Goal: Task Accomplishment & Management: Manage account settings

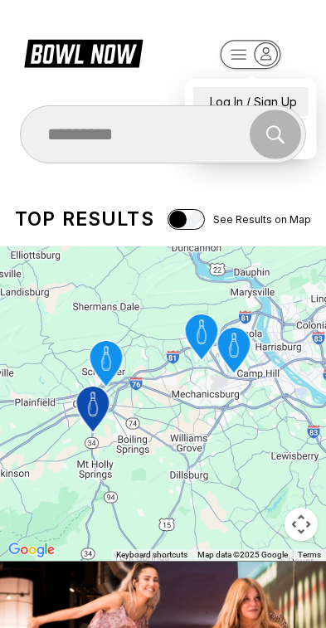
click at [279, 90] on div "Log In / Sign Up" at bounding box center [250, 101] width 115 height 29
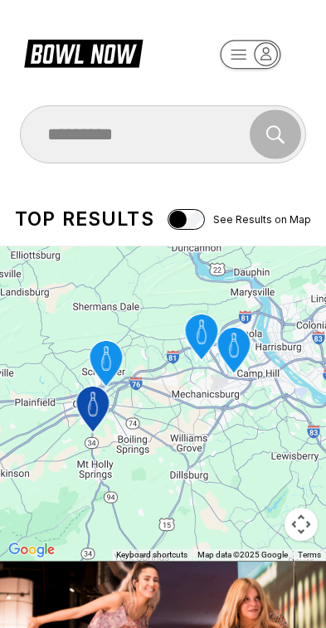
select select "**"
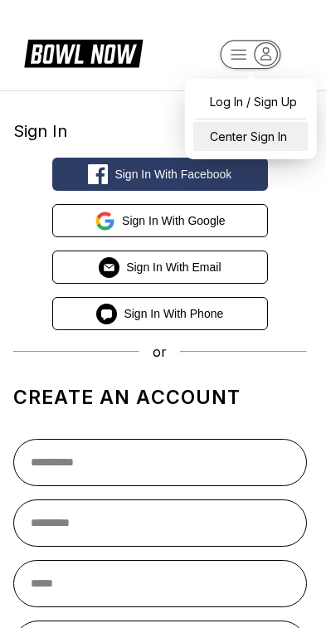
click at [265, 139] on div "Center Sign In" at bounding box center [250, 136] width 115 height 29
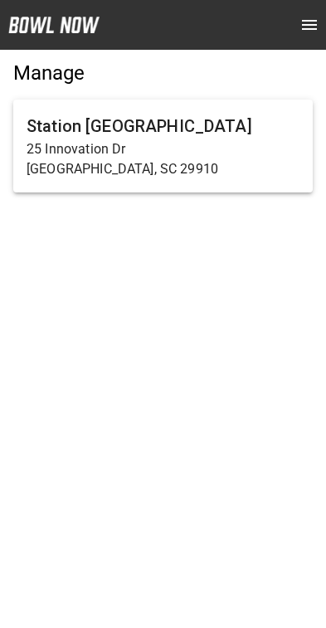
click at [159, 162] on p "[GEOGRAPHIC_DATA], SC 29910" at bounding box center [163, 169] width 273 height 20
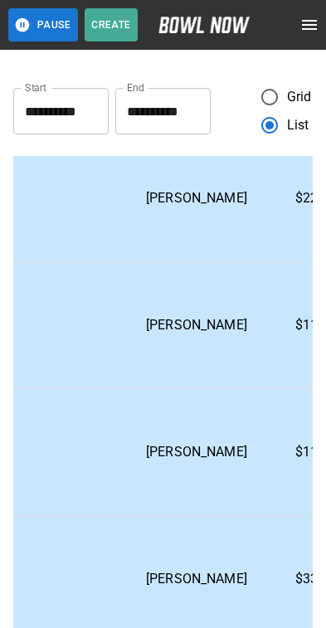
scroll to position [2043, 615]
click at [192, 462] on p "[PERSON_NAME]" at bounding box center [198, 452] width 128 height 20
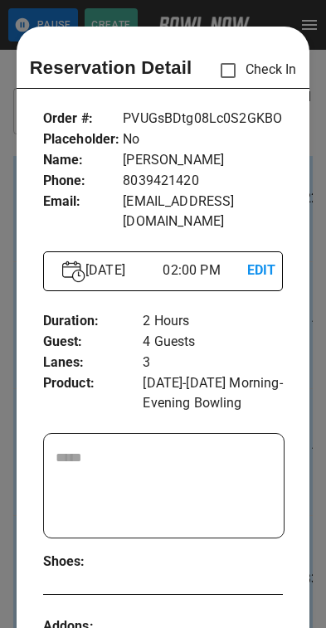
scroll to position [27, 0]
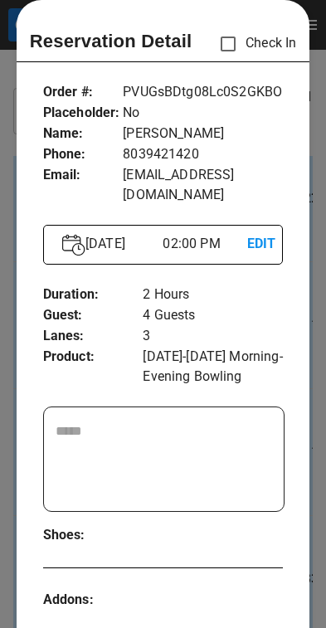
click at [259, 234] on p "EDIT" at bounding box center [255, 244] width 17 height 21
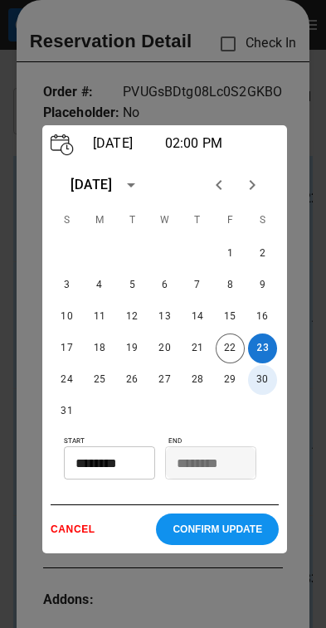
click at [261, 395] on button "30" at bounding box center [262, 380] width 29 height 30
click at [138, 472] on input "********" at bounding box center [104, 462] width 80 height 33
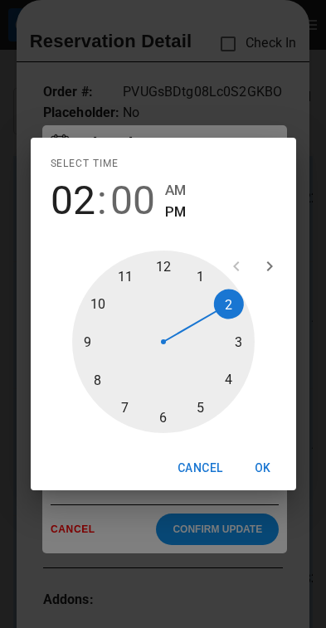
type input "********"
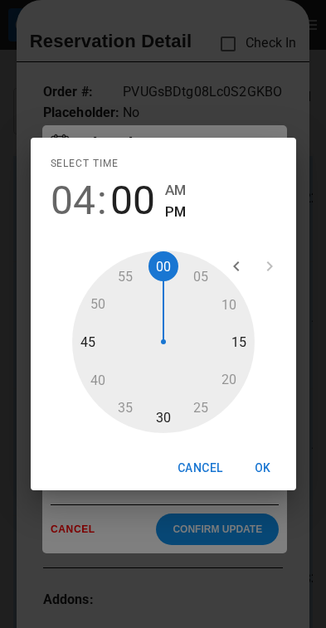
click at [271, 482] on button "OK" at bounding box center [262, 468] width 53 height 31
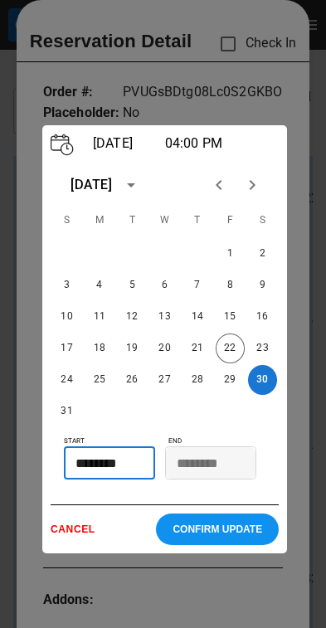
click at [235, 535] on p "CONFIRM UPDATE" at bounding box center [217, 529] width 90 height 12
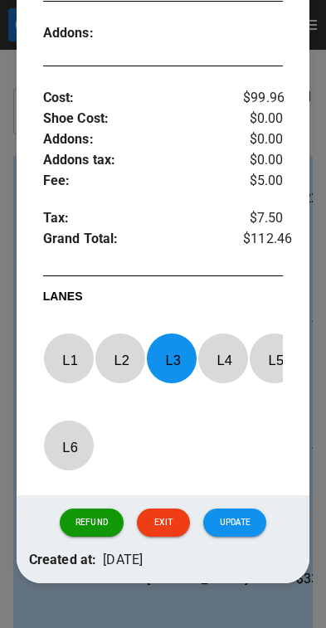
click at [253, 533] on button "Update" at bounding box center [234, 522] width 63 height 28
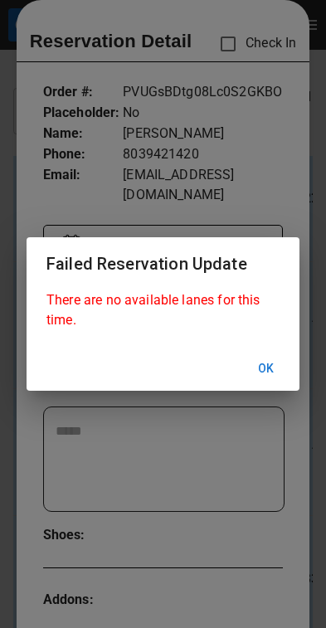
click at [266, 377] on button "Ok" at bounding box center [266, 368] width 53 height 31
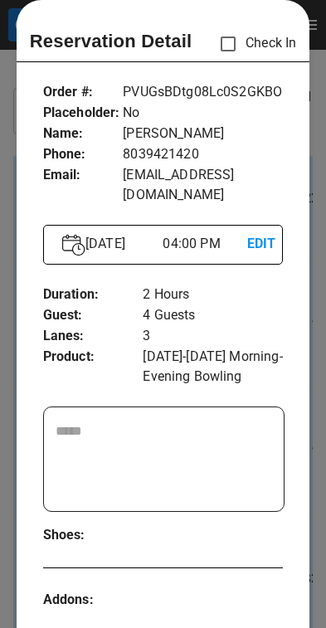
click at [313, 333] on div at bounding box center [163, 314] width 326 height 628
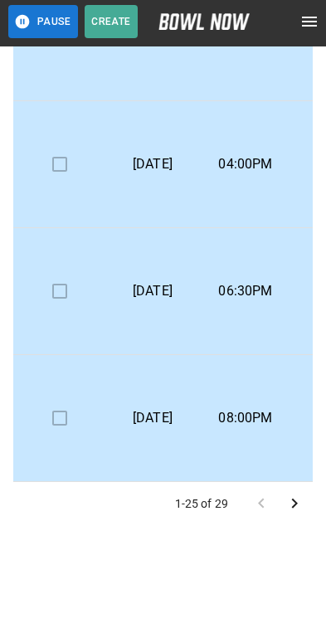
scroll to position [2100, 0]
click at [298, 498] on icon "Go to next page" at bounding box center [294, 507] width 20 height 20
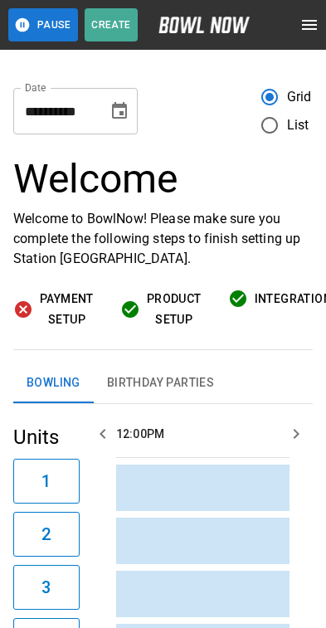
scroll to position [0, 2164]
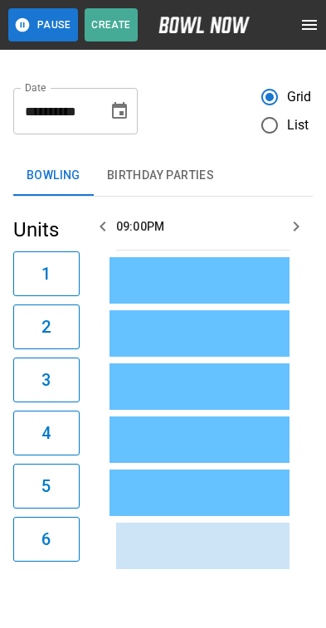
click at [119, 114] on icon "Choose date, selected date is Aug 22, 2025" at bounding box center [119, 110] width 15 height 17
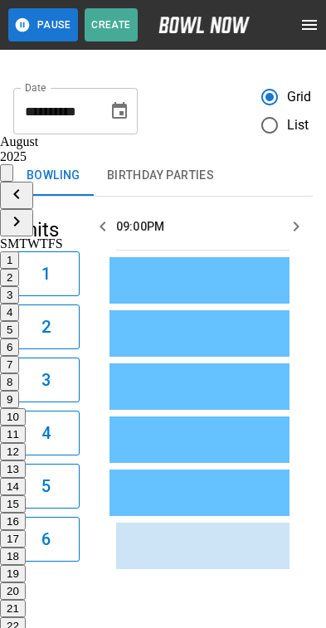
type input "**********"
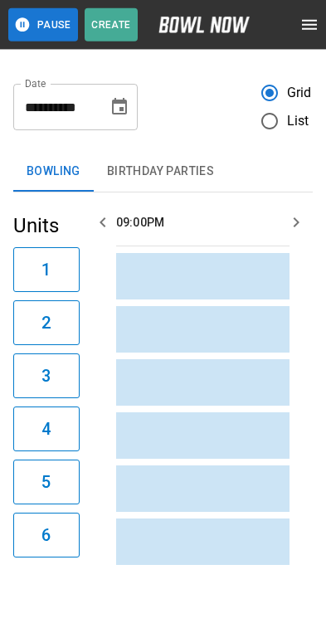
scroll to position [59, 0]
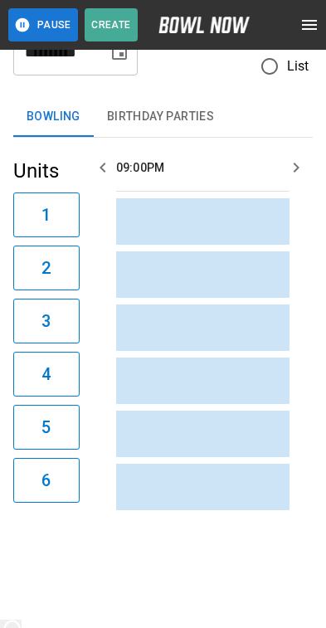
click at [105, 172] on icon "button" at bounding box center [103, 168] width 20 height 20
click at [99, 165] on icon "button" at bounding box center [103, 168] width 20 height 20
click at [102, 169] on icon "button" at bounding box center [103, 168] width 6 height 10
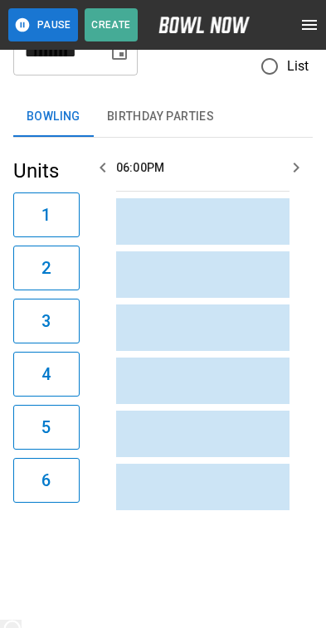
scroll to position [0, 1924]
click at [103, 167] on icon "button" at bounding box center [103, 168] width 20 height 20
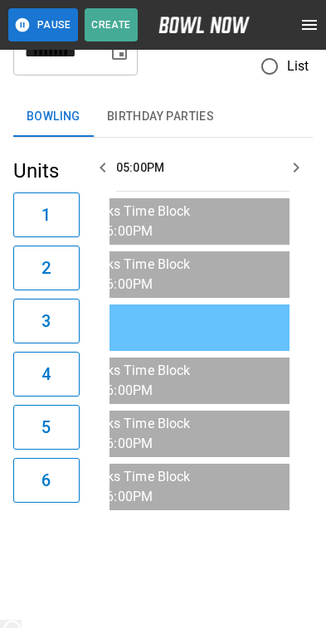
click at [103, 167] on icon "button" at bounding box center [103, 168] width 20 height 20
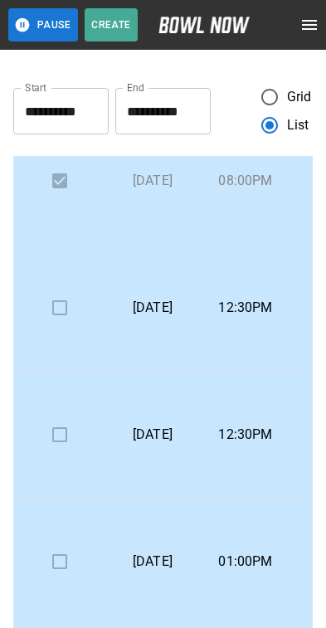
scroll to position [0, 0]
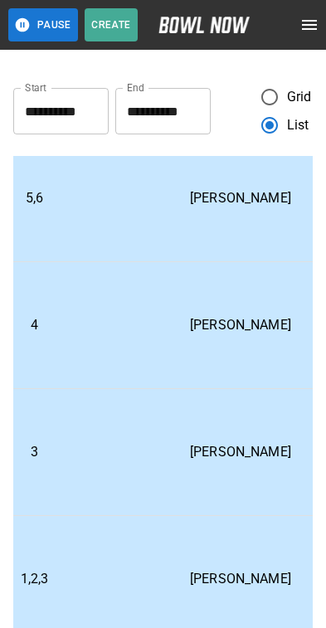
click at [217, 446] on p "[PERSON_NAME]" at bounding box center [241, 452] width 128 height 20
